Goal: Information Seeking & Learning: Learn about a topic

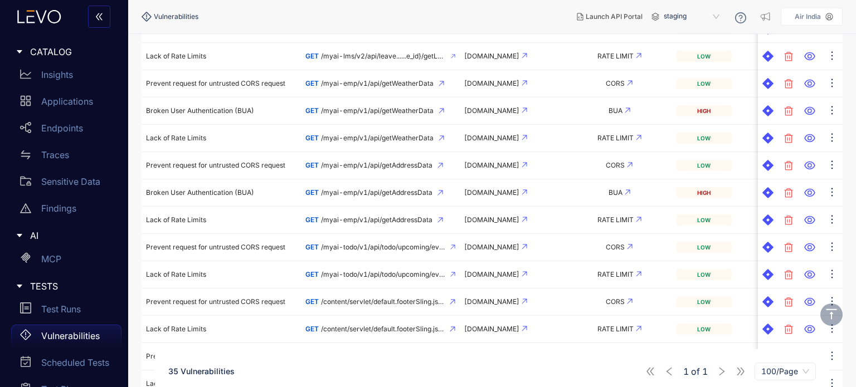
scroll to position [436, 0]
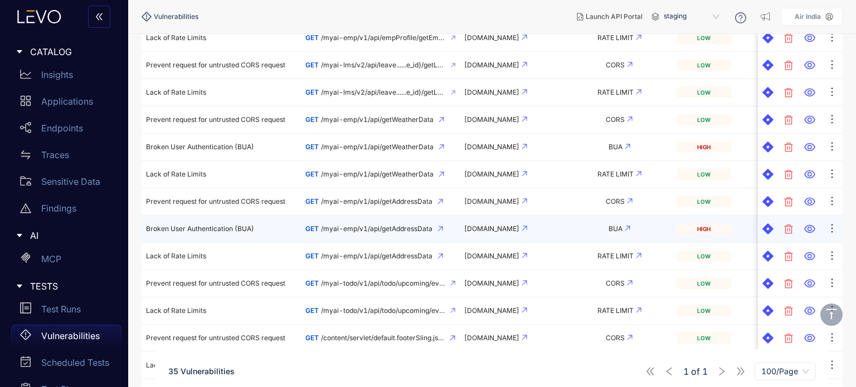
click at [574, 229] on div "BUA" at bounding box center [619, 229] width 97 height 8
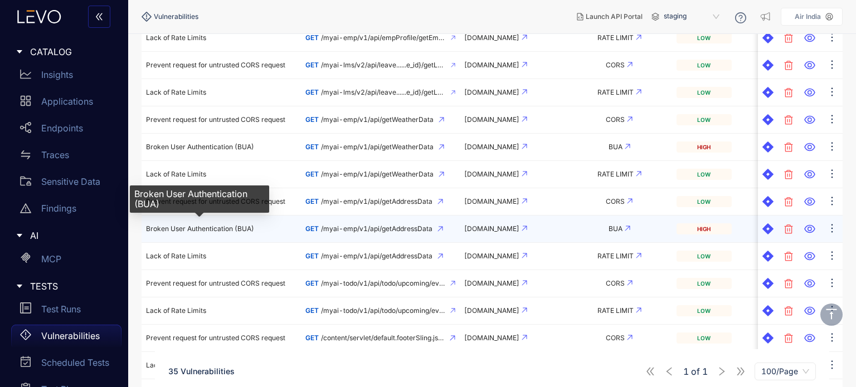
click at [237, 226] on span "Broken User Authentication (BUA)" at bounding box center [200, 229] width 108 height 8
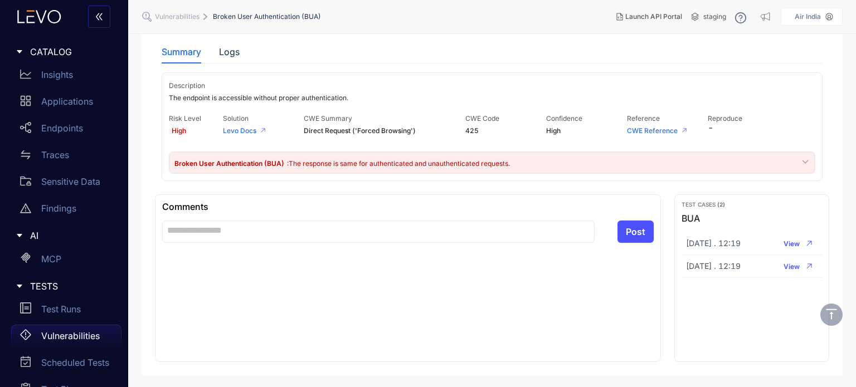
scroll to position [72, 0]
click at [306, 161] on span ": The response is same for authenticated and unauthenticated requests." at bounding box center [398, 162] width 223 height 8
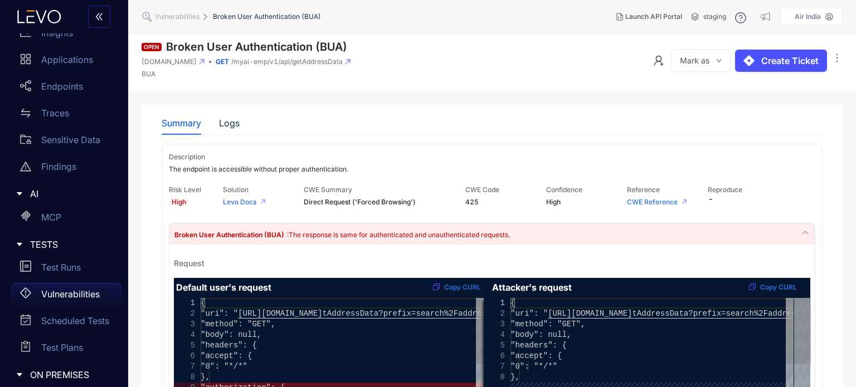
scroll to position [111, 0]
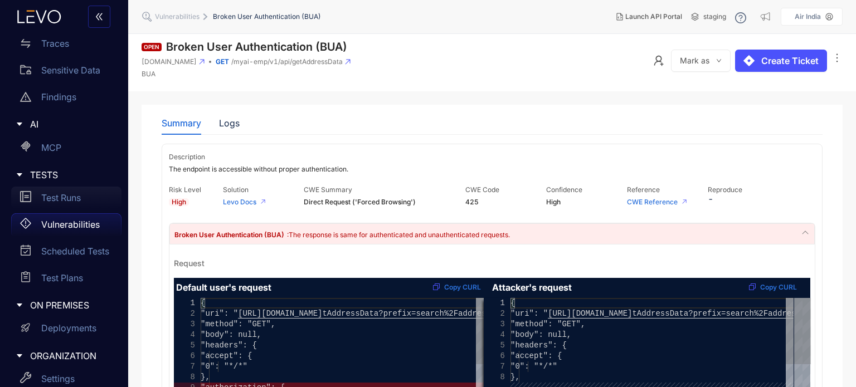
click at [63, 206] on div "Test Runs" at bounding box center [66, 198] width 110 height 22
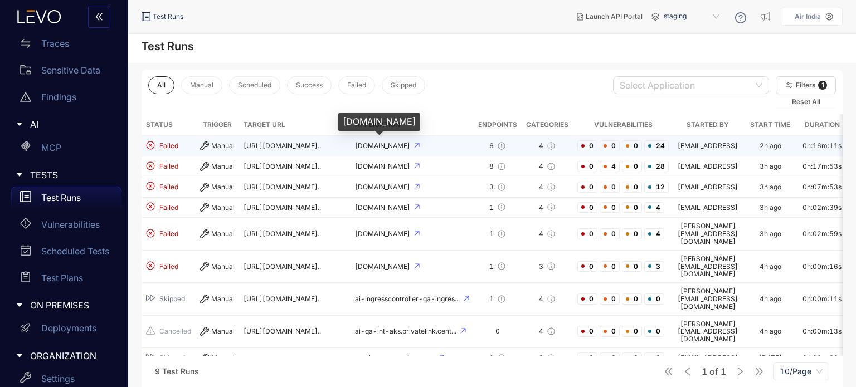
click at [412, 144] on span "[DOMAIN_NAME]" at bounding box center [383, 146] width 57 height 8
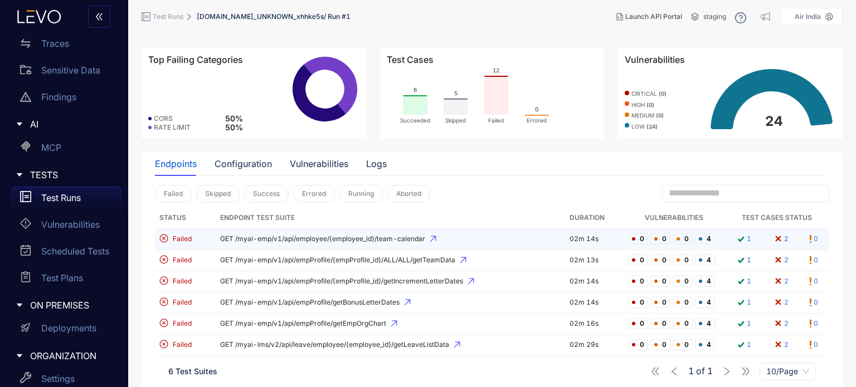
scroll to position [55, 0]
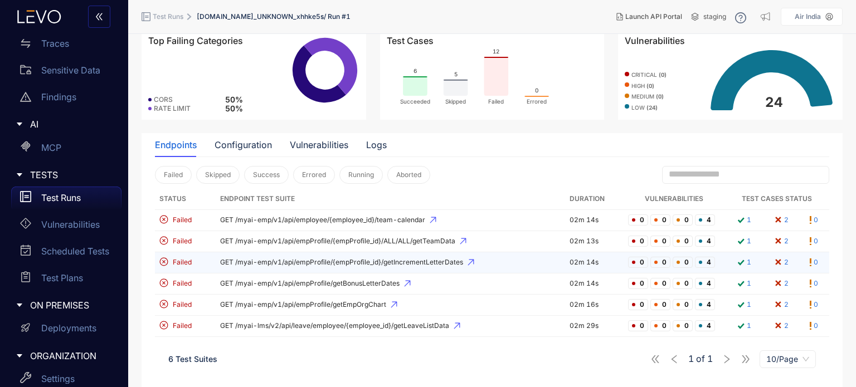
click at [388, 263] on span "GET /myai-emp/v1/api/empProfile/{empProfile_id}/getIncrementLetterDates" at bounding box center [390, 263] width 341 height 8
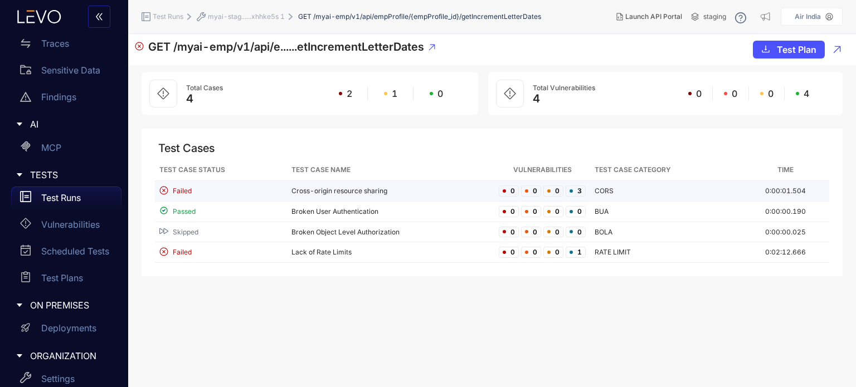
click at [341, 195] on td "Cross-origin resource sharing" at bounding box center [390, 191] width 207 height 21
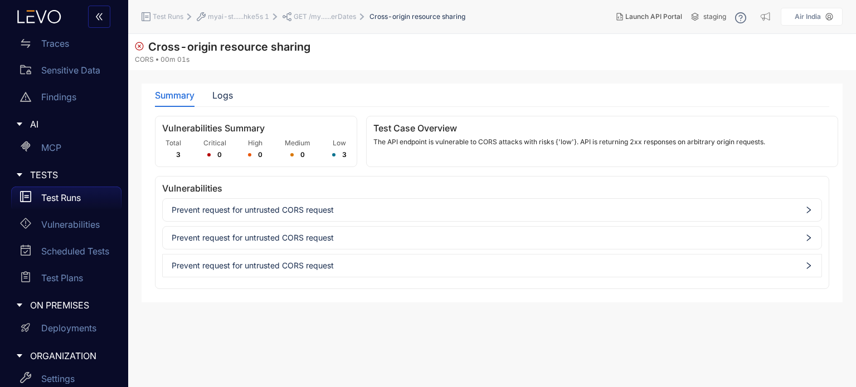
click at [338, 209] on span "Prevent request for untrusted CORS request" at bounding box center [492, 210] width 641 height 9
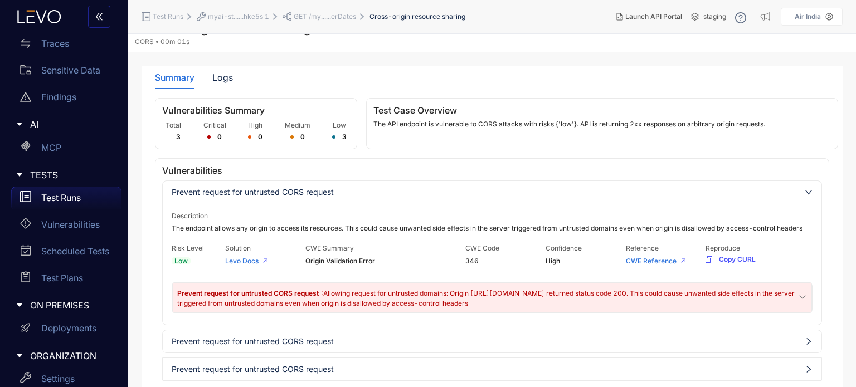
scroll to position [35, 0]
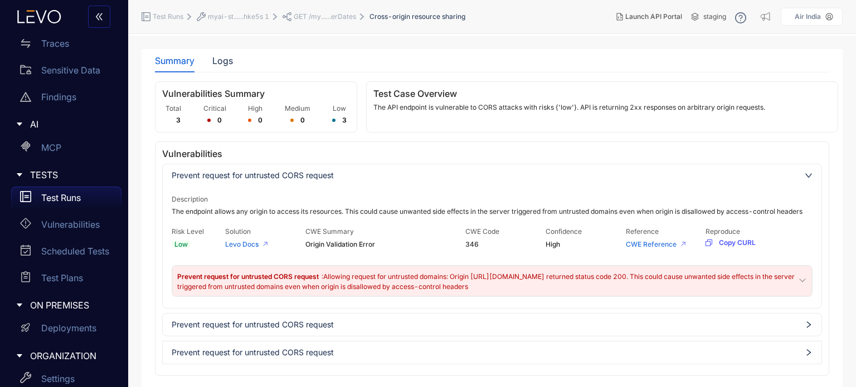
click at [289, 331] on div "Prevent request for untrusted CORS request" at bounding box center [492, 325] width 659 height 18
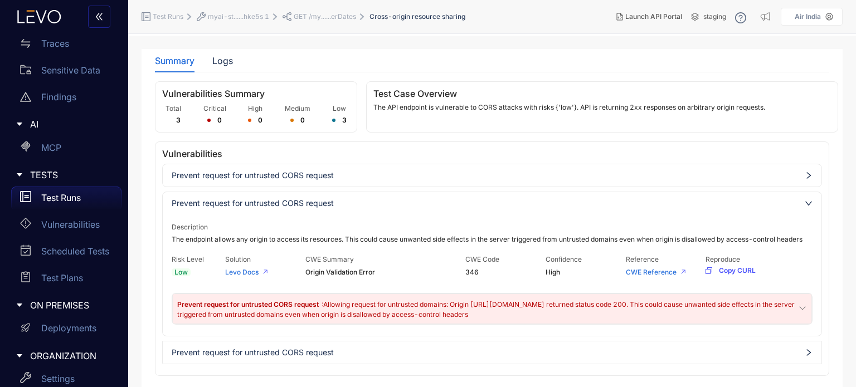
click at [434, 305] on span ": Allowing request for untrusted domains: Origin [URL][DOMAIN_NAME] returned st…" at bounding box center [486, 309] width 618 height 18
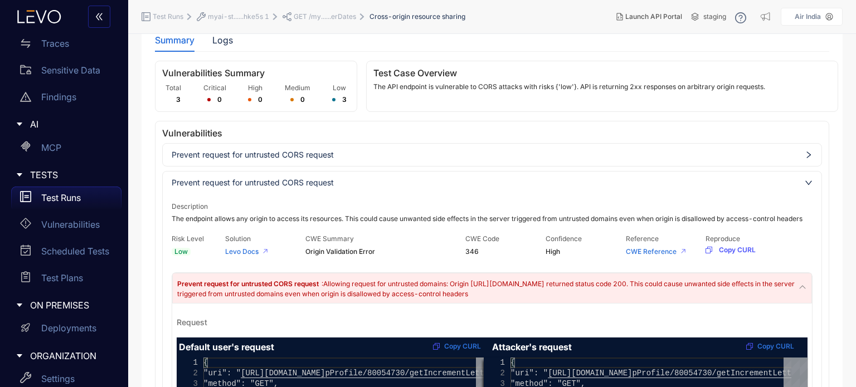
scroll to position [0, 0]
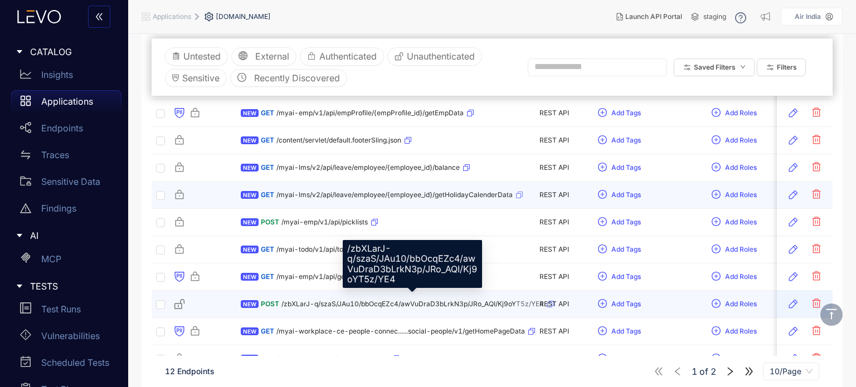
scroll to position [181, 0]
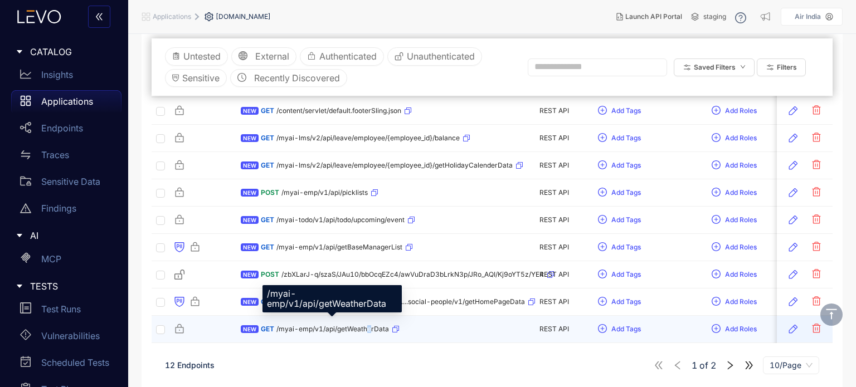
click at [370, 326] on span "/myai-emp/v1/api/getWeatherData" at bounding box center [332, 330] width 113 height 8
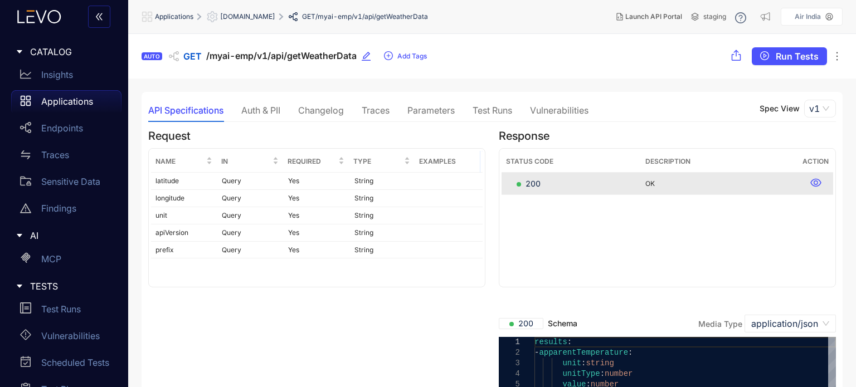
click at [566, 109] on div "Vulnerabilities" at bounding box center [559, 110] width 59 height 10
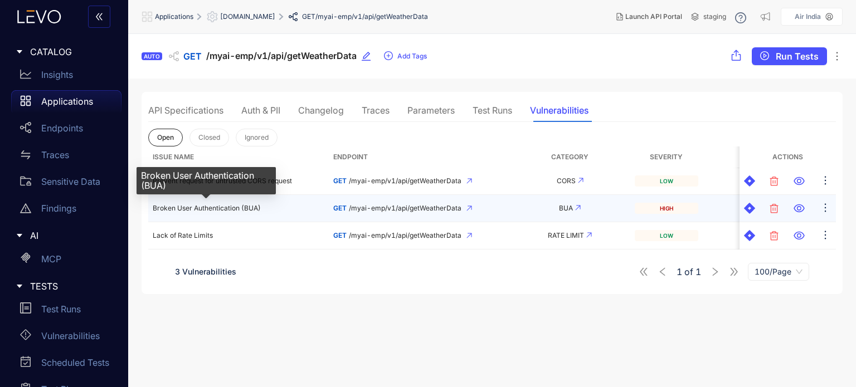
click at [250, 212] on span "Broken User Authentication (BUA)" at bounding box center [207, 208] width 108 height 8
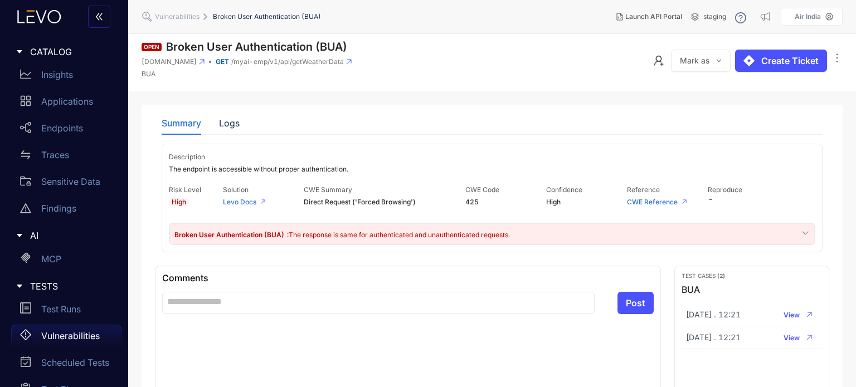
click at [574, 230] on div "Broken User Authentication (BUA) : The response is same for authenticated and u…" at bounding box center [491, 234] width 645 height 21
